Goal: Information Seeking & Learning: Learn about a topic

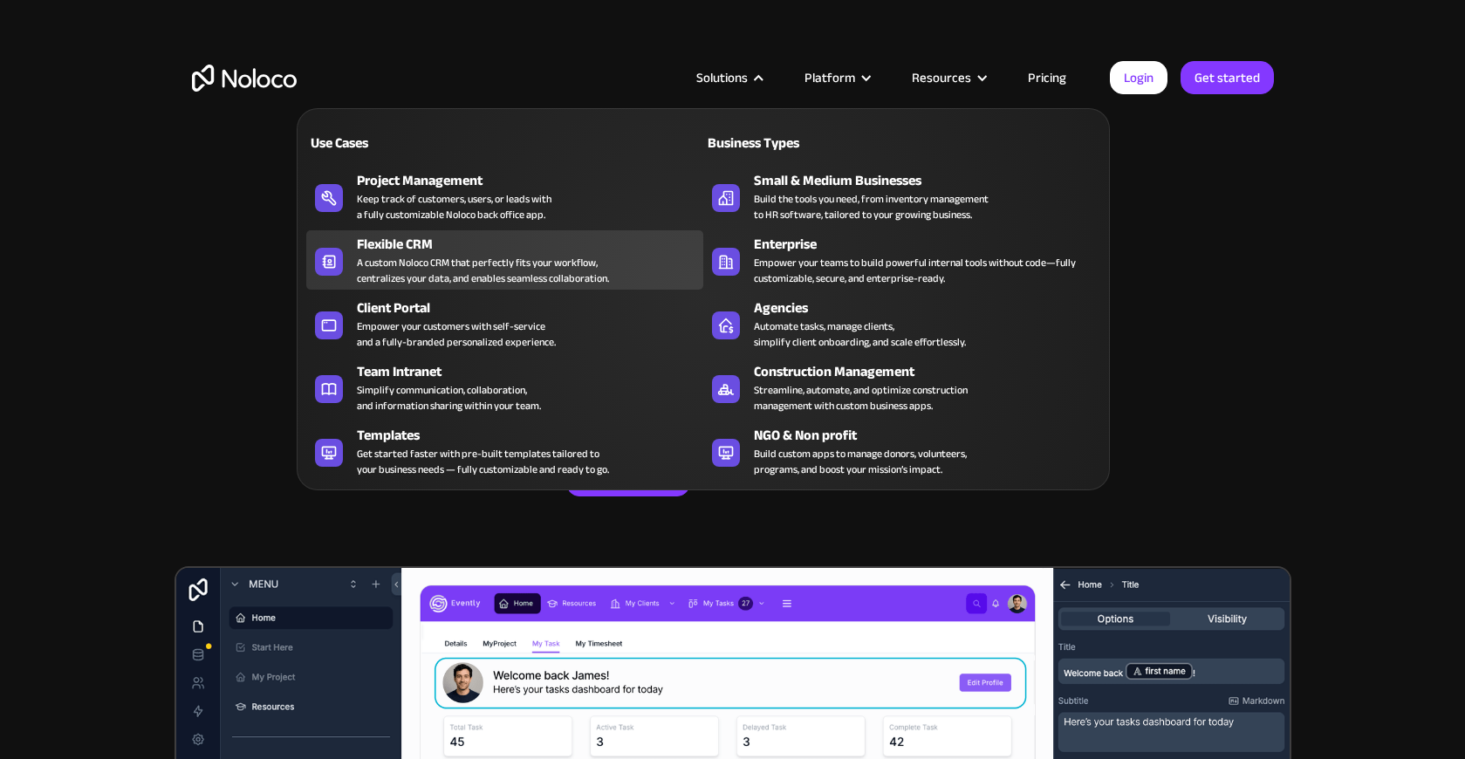
click at [448, 266] on div "A custom Noloco CRM that perfectly fits your workflow, centralizes your data, a…" at bounding box center [483, 270] width 252 height 31
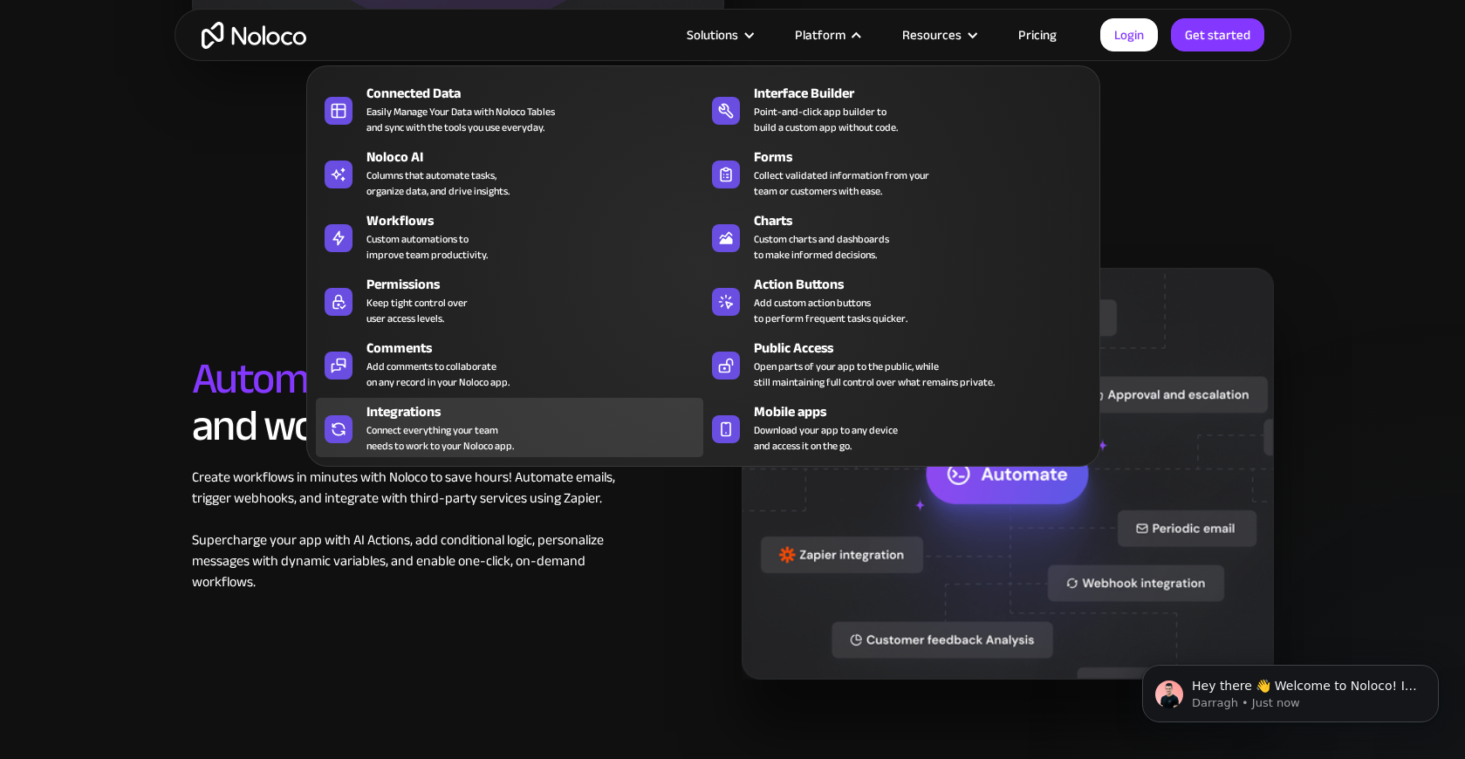
click at [443, 433] on div "Connect everything your team needs to work to your Noloco app." at bounding box center [439, 437] width 147 height 31
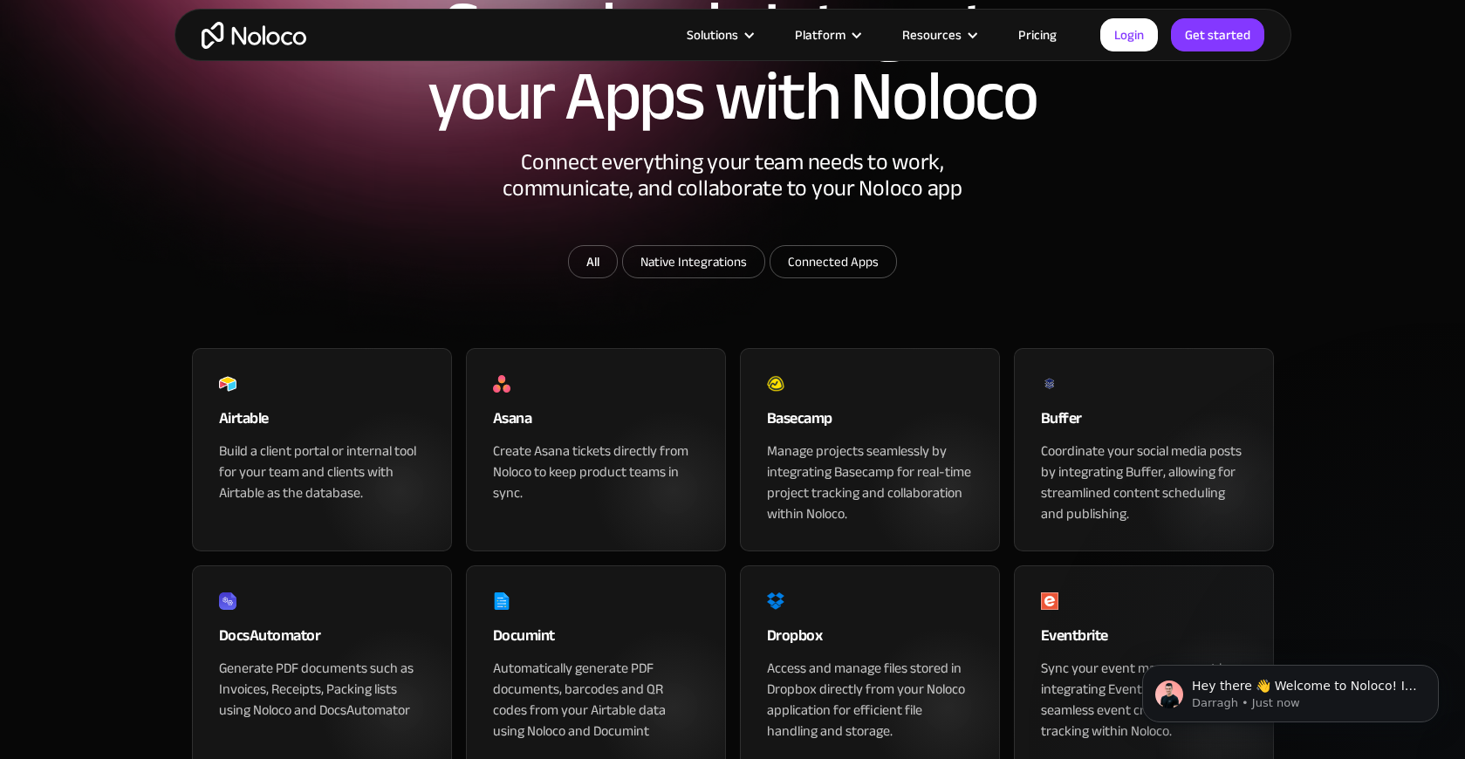
scroll to position [189, 0]
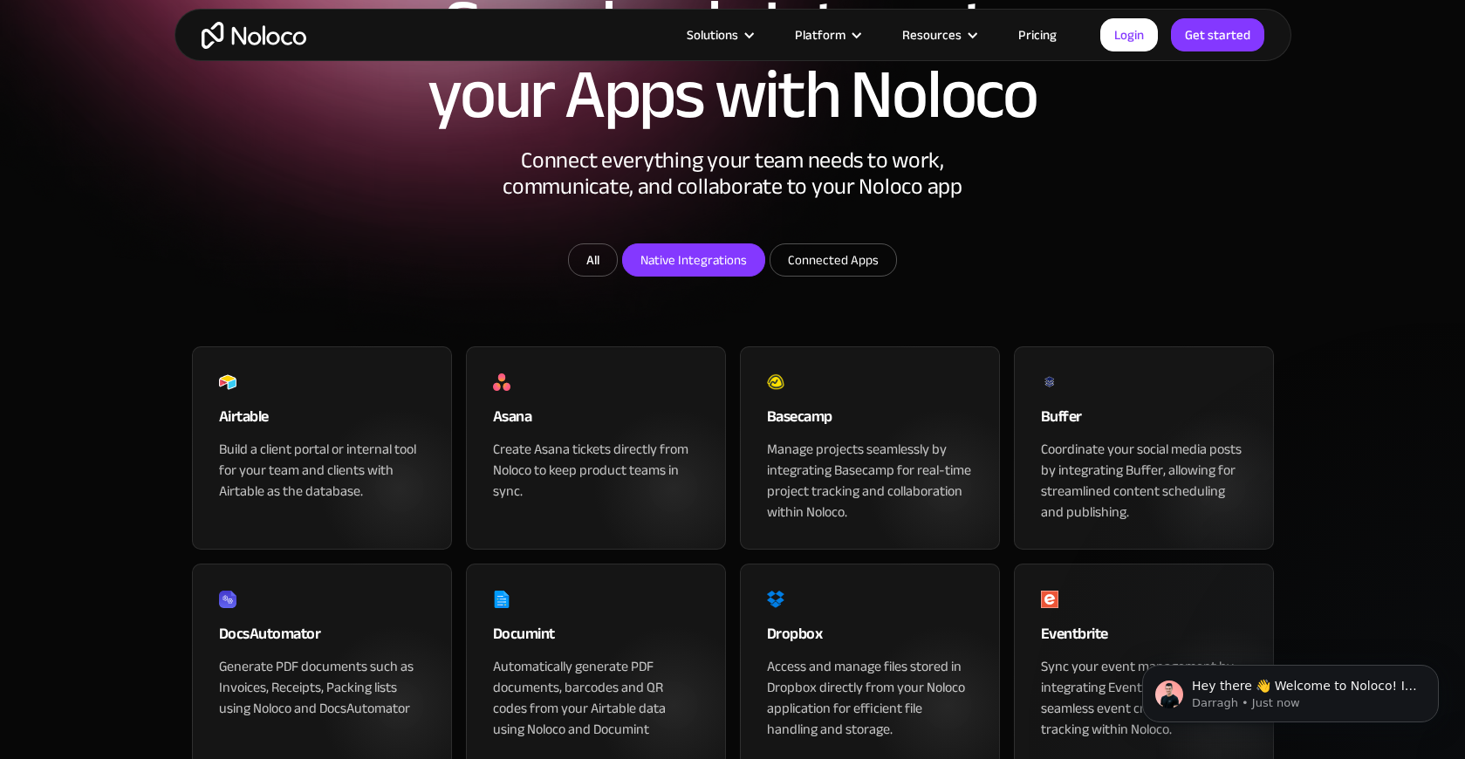
click at [734, 276] on input "Native Integrations" at bounding box center [693, 259] width 141 height 31
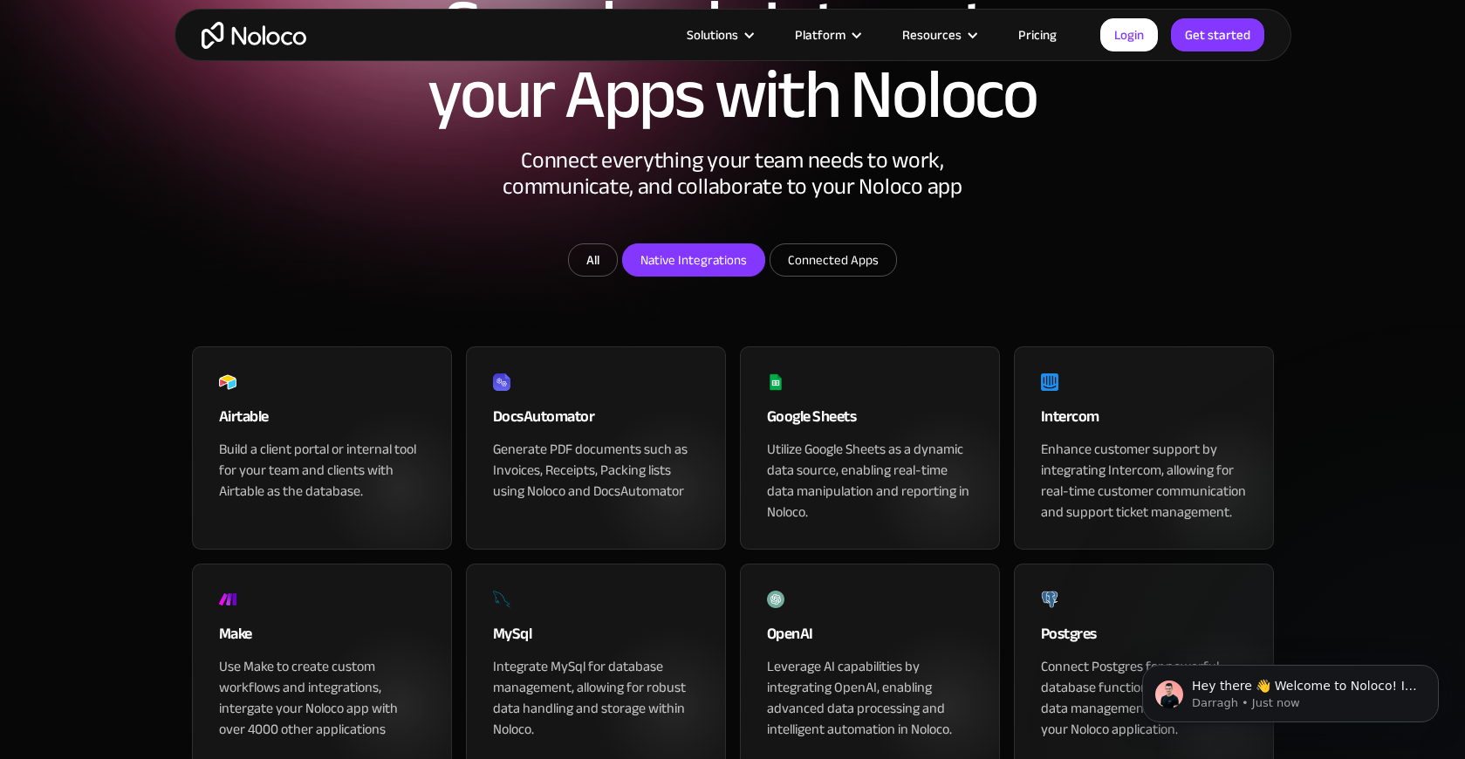
click at [734, 276] on input "Native Integrations" at bounding box center [693, 259] width 141 height 31
checkbox input "false"
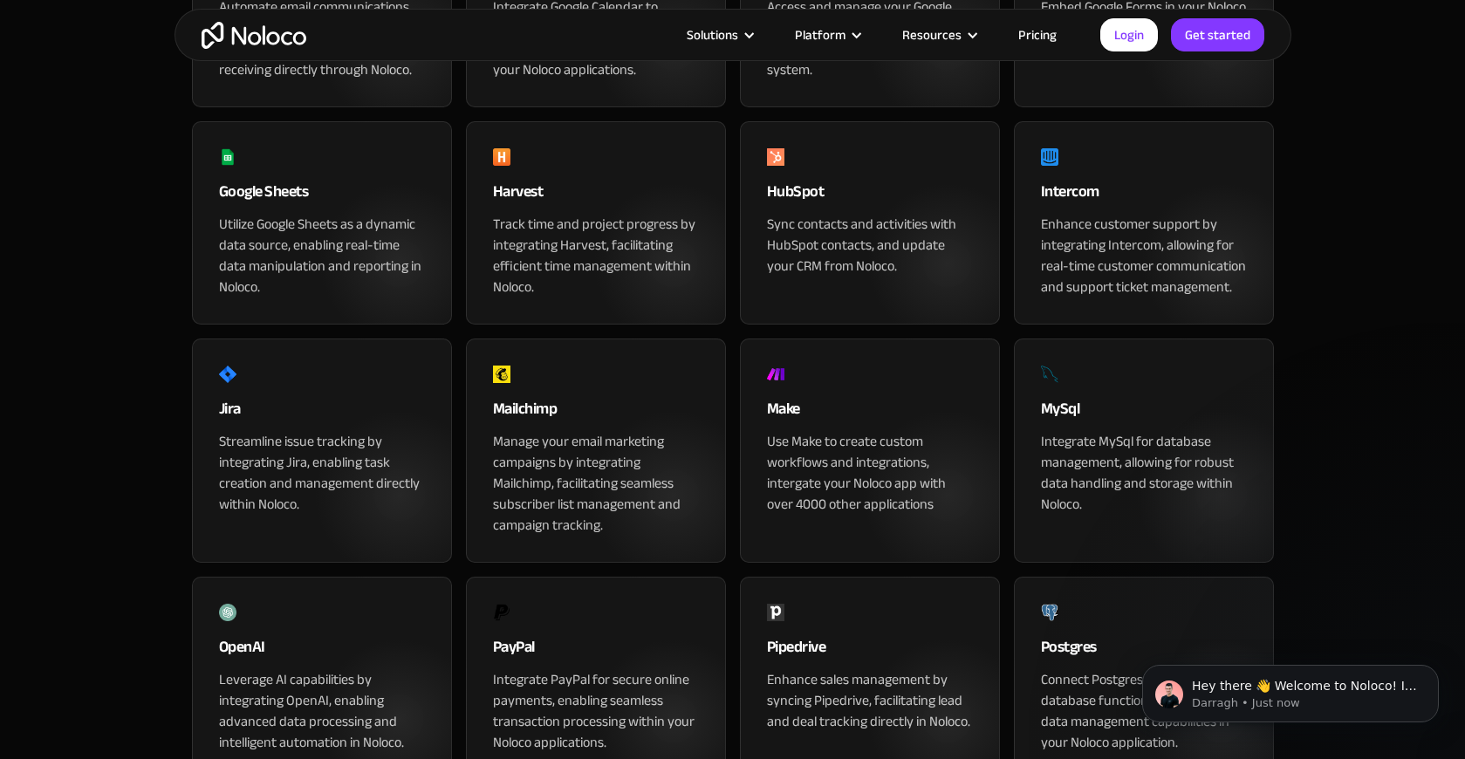
scroll to position [940, 0]
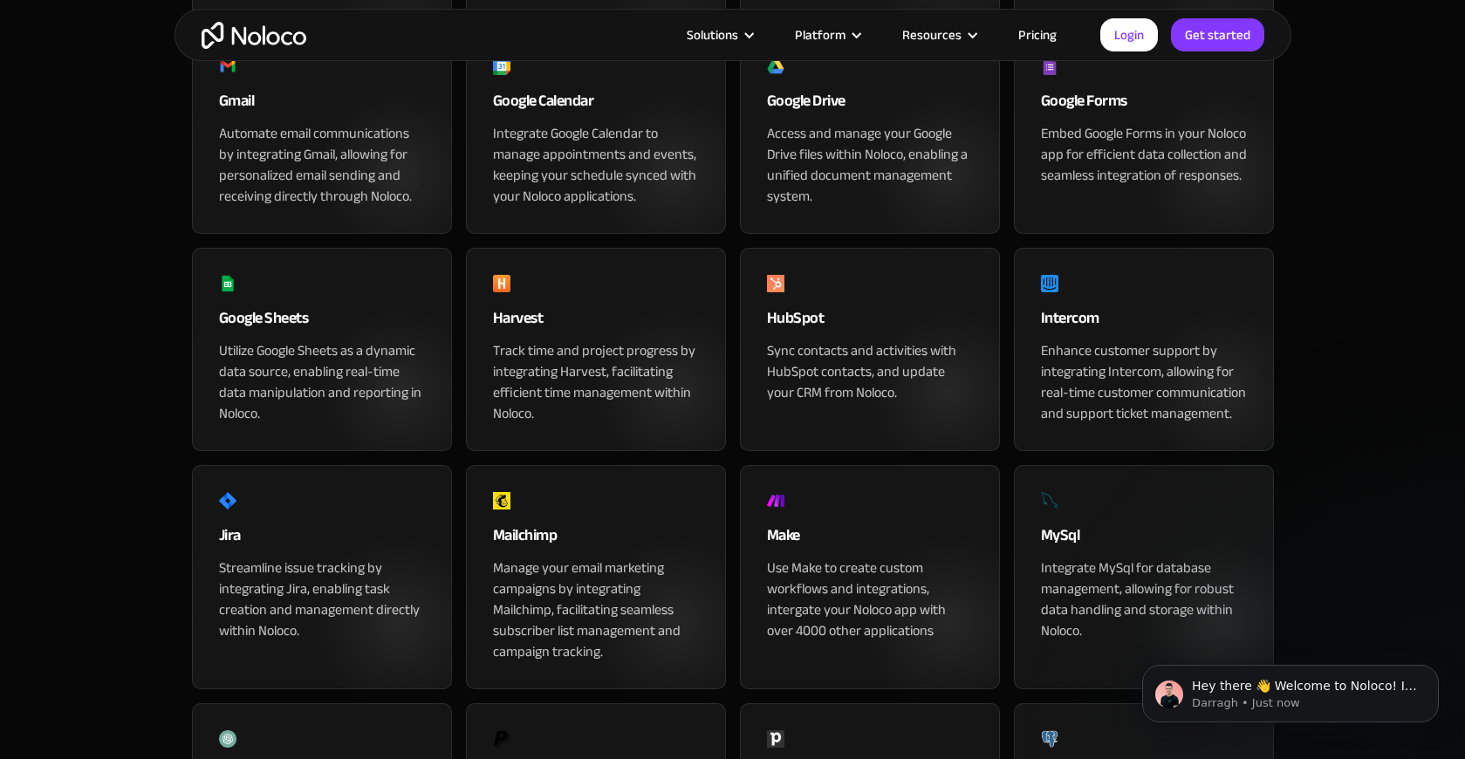
click at [1083, 340] on div "Intercom" at bounding box center [1144, 322] width 206 height 35
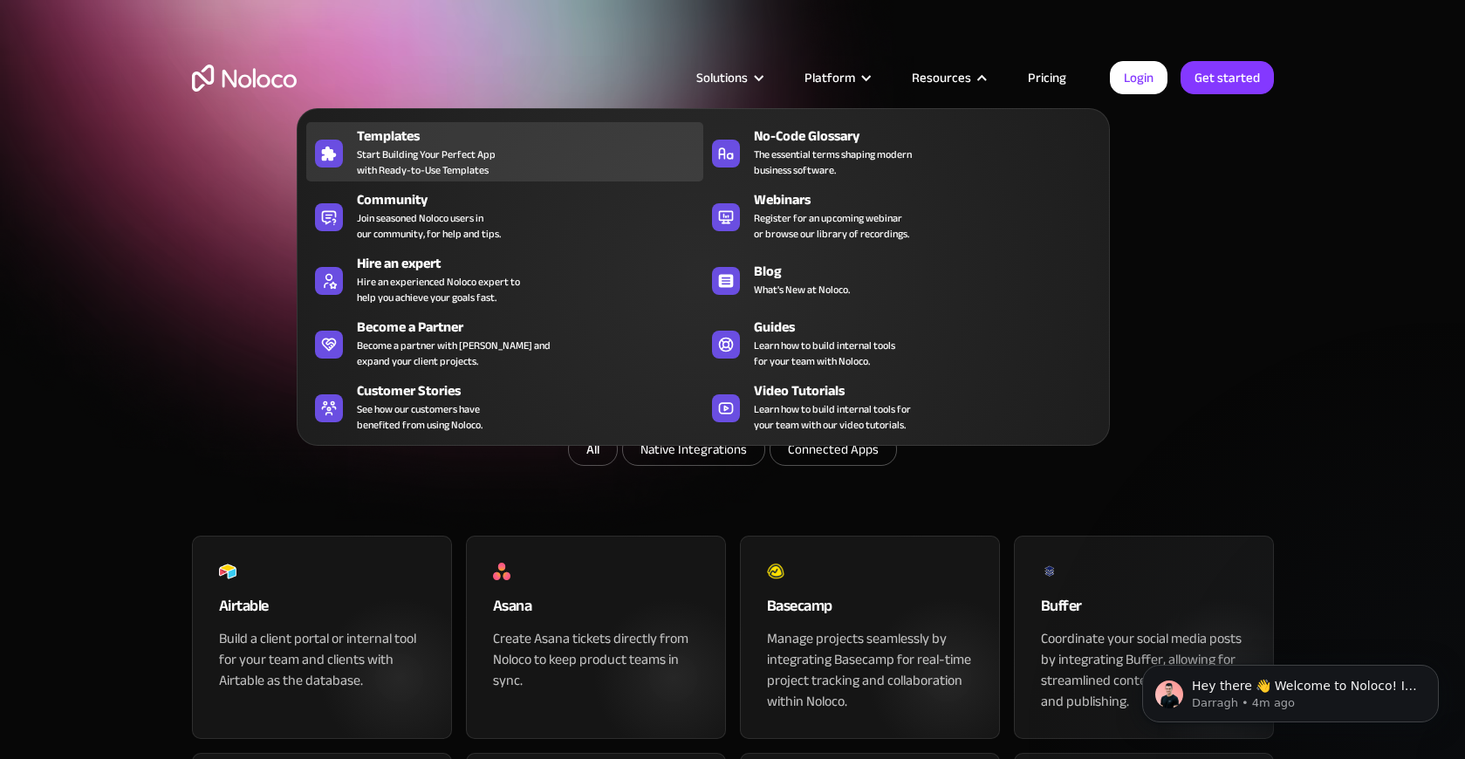
click at [550, 149] on div "Templates Start Building Your Perfect App with Ready-to-Use Templates" at bounding box center [526, 152] width 338 height 52
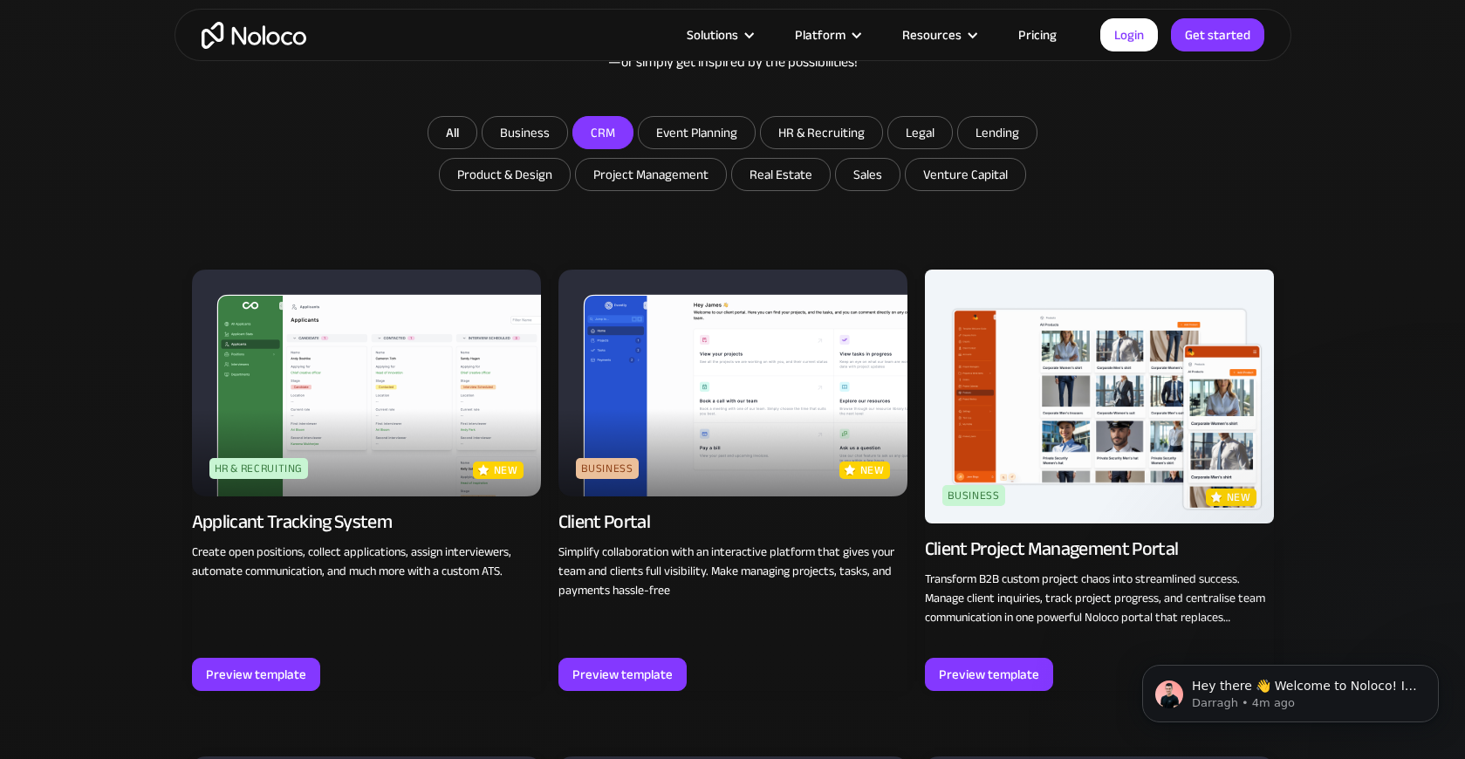
click at [618, 141] on input "CRM" at bounding box center [602, 132] width 59 height 31
checkbox input "true"
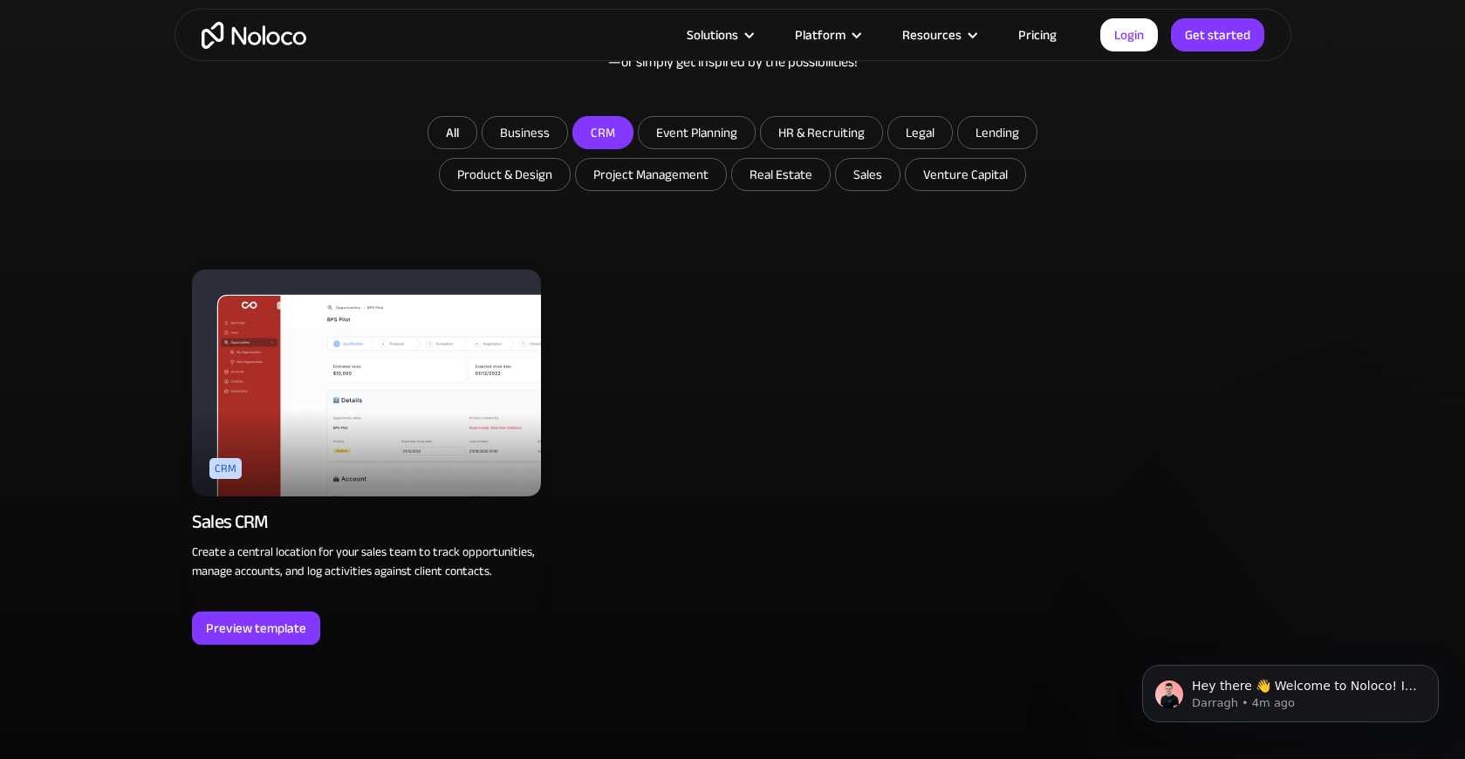
click at [436, 384] on img at bounding box center [366, 383] width 349 height 227
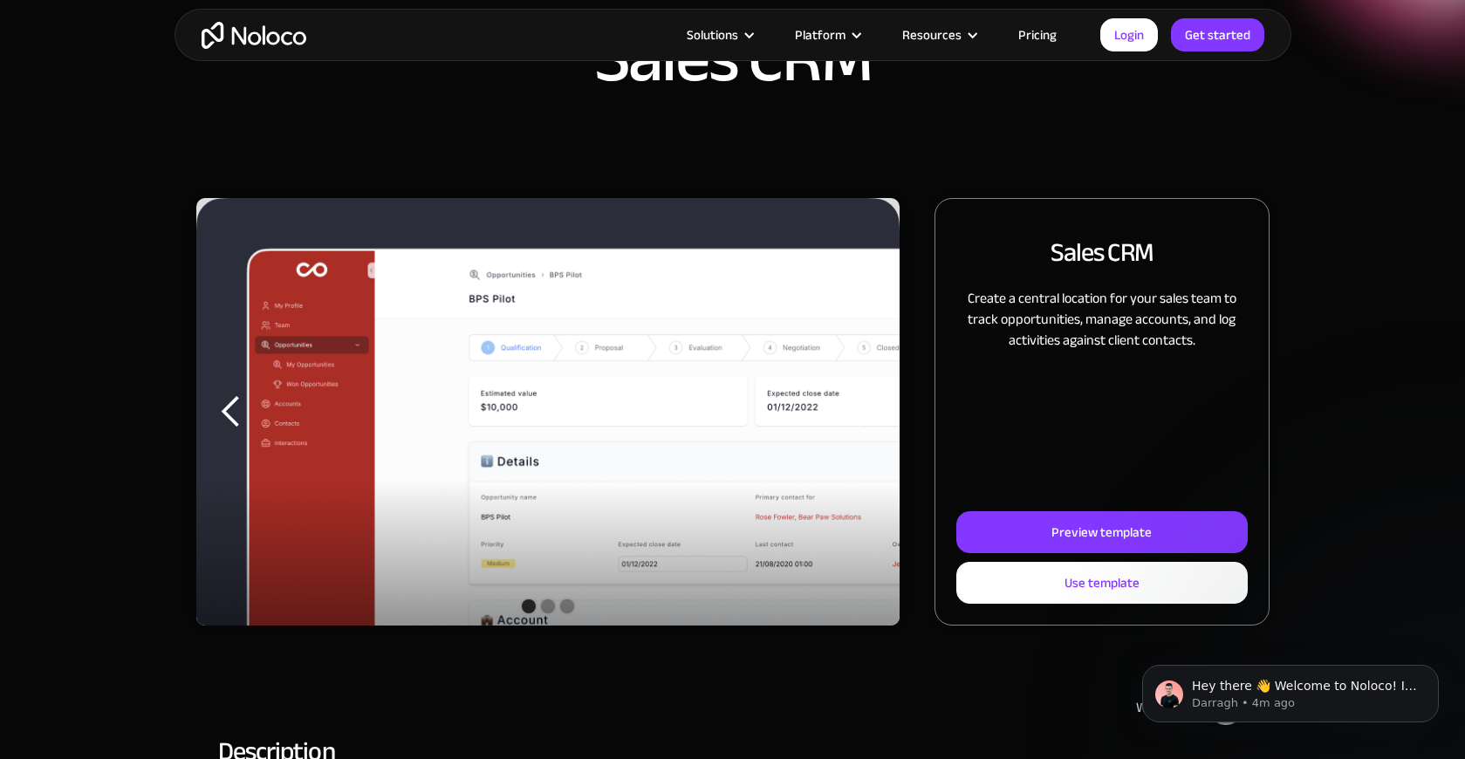
scroll to position [127, 0]
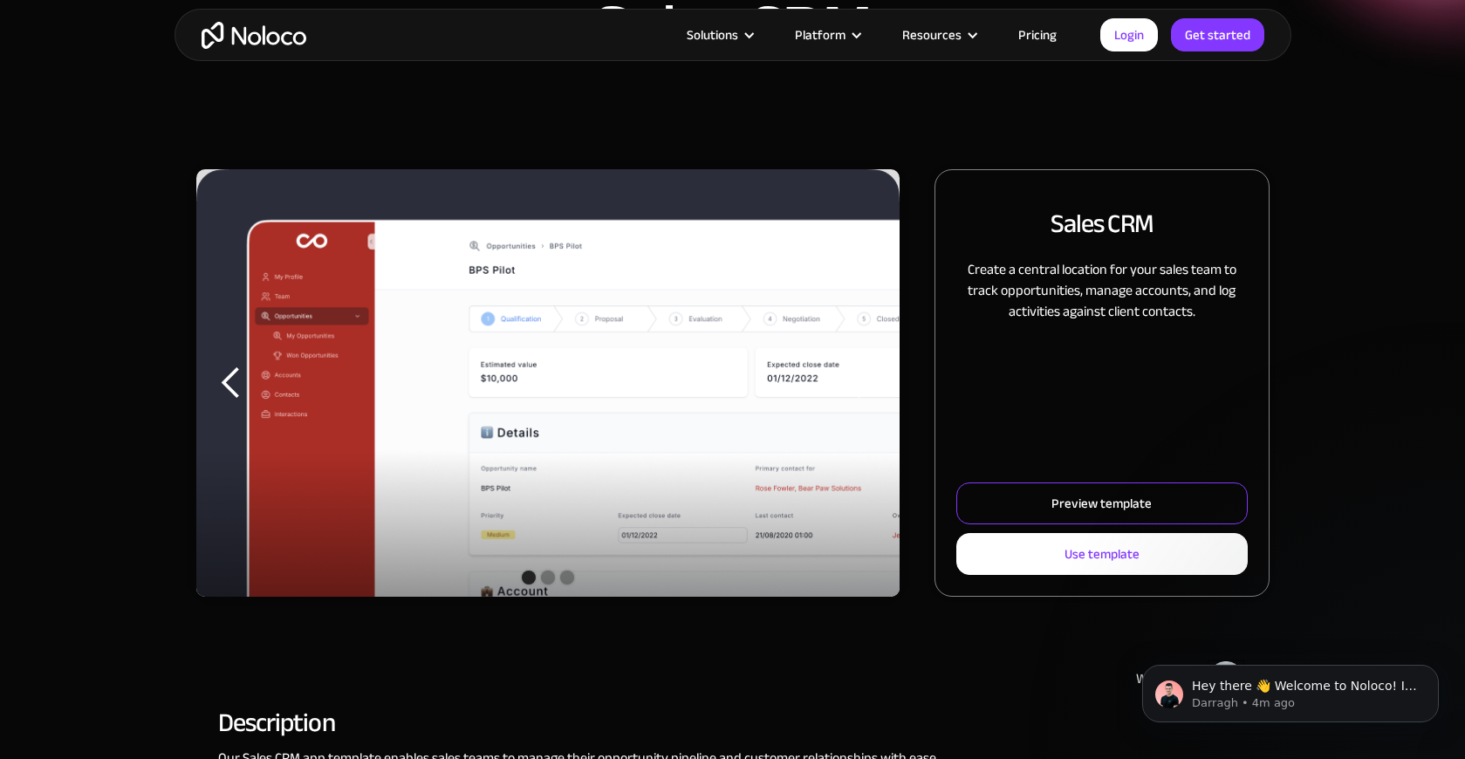
click at [1083, 509] on div "Preview template" at bounding box center [1101, 503] width 100 height 23
